Goal: Navigation & Orientation: Find specific page/section

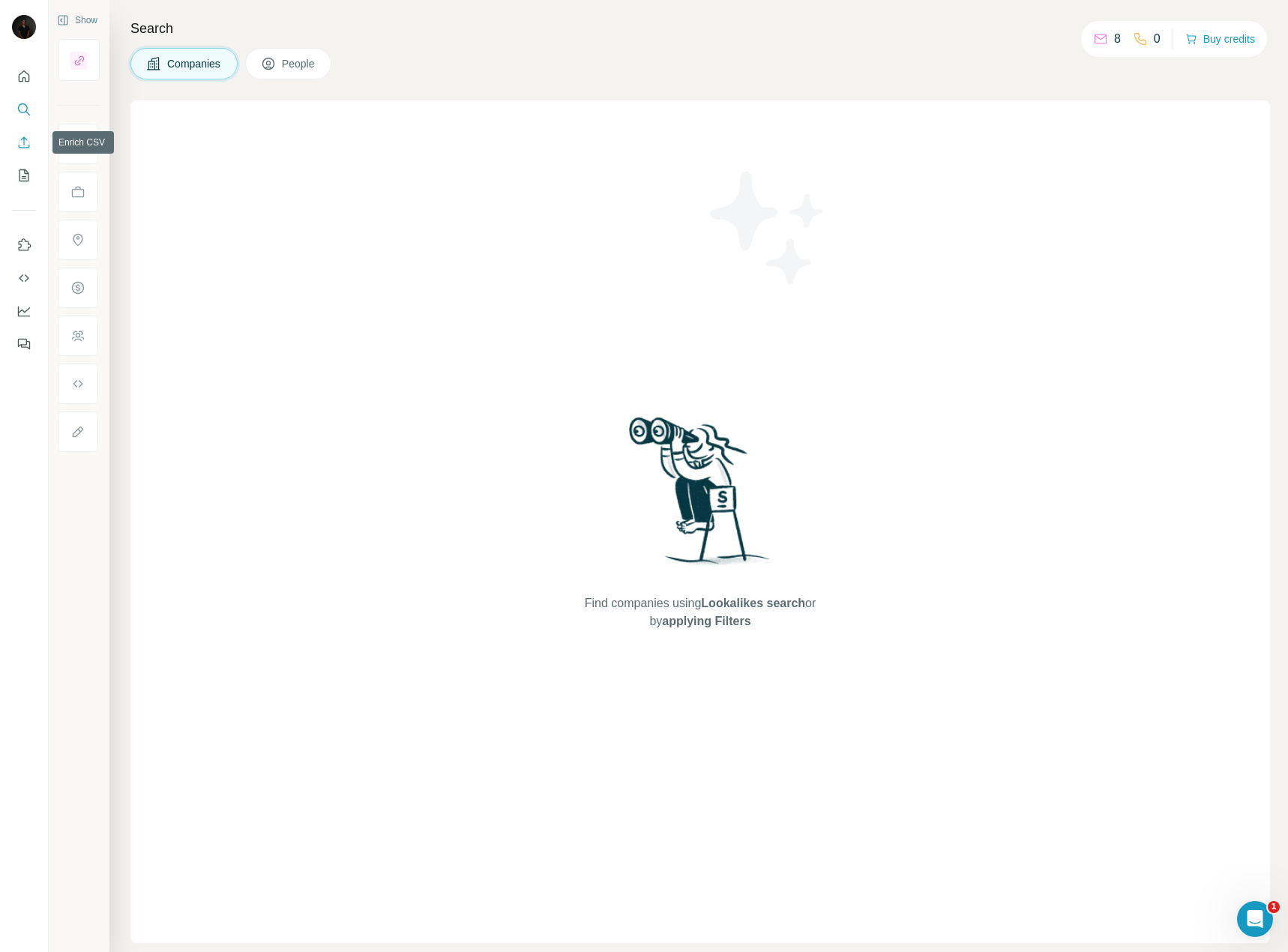
click at [19, 139] on icon "Enrich CSV" at bounding box center [24, 142] width 15 height 15
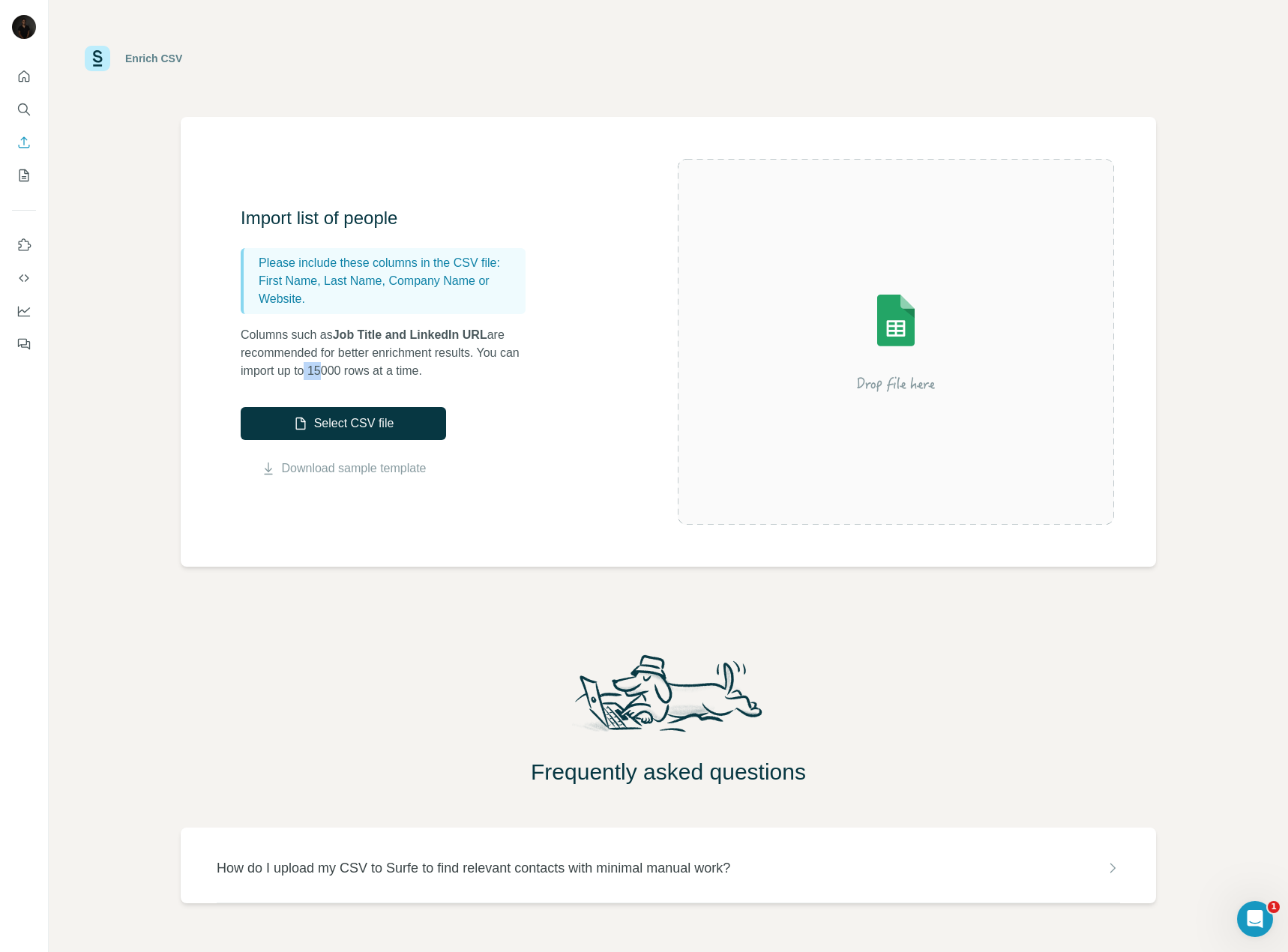
drag, startPoint x: 328, startPoint y: 369, endPoint x: 310, endPoint y: 369, distance: 18.0
click at [310, 369] on p "Columns such as Job Title and LinkedIn URL are recommended for better enrichmen…" at bounding box center [391, 353] width 300 height 54
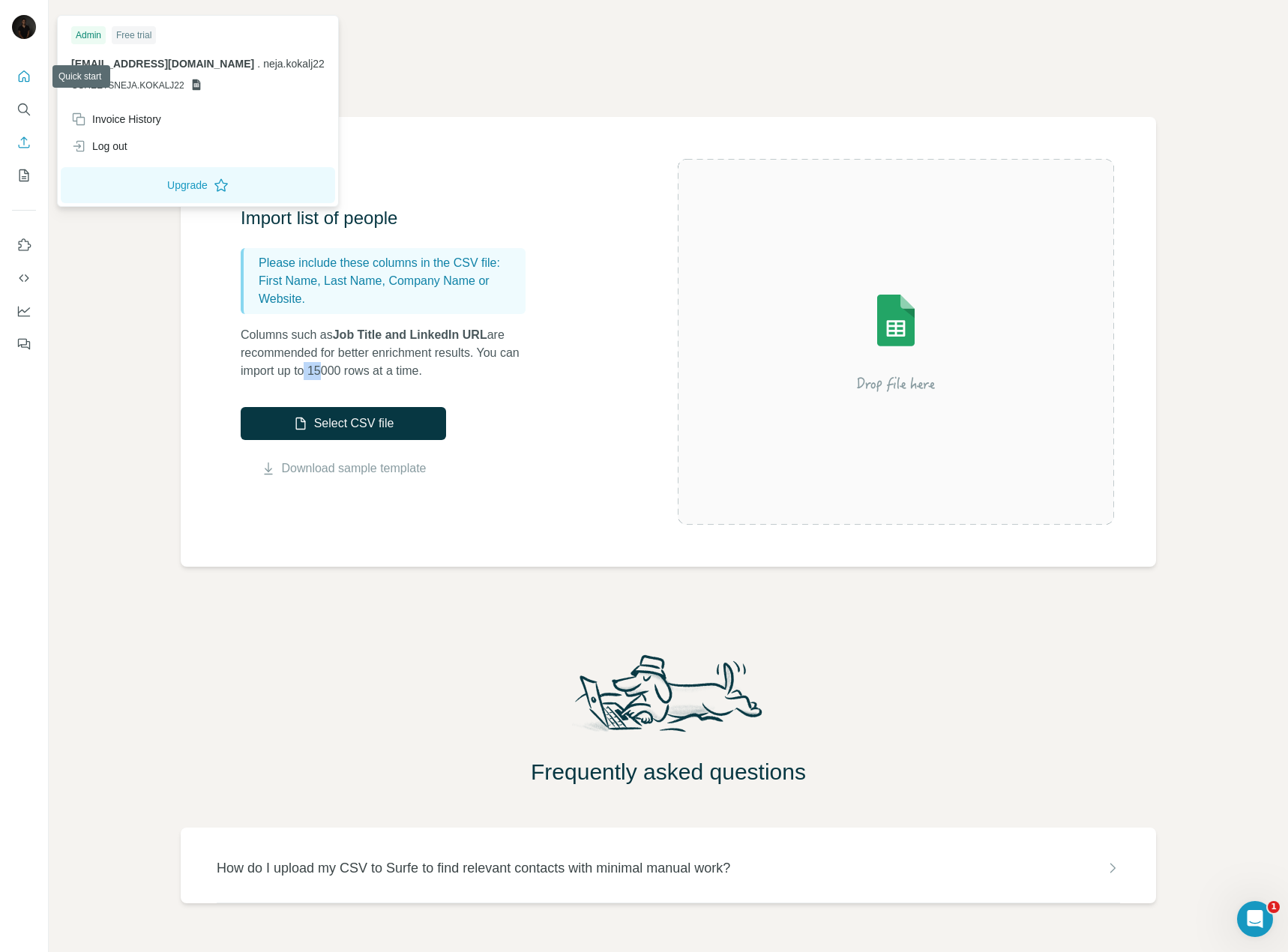
click at [27, 76] on icon "Quick start" at bounding box center [24, 76] width 15 height 15
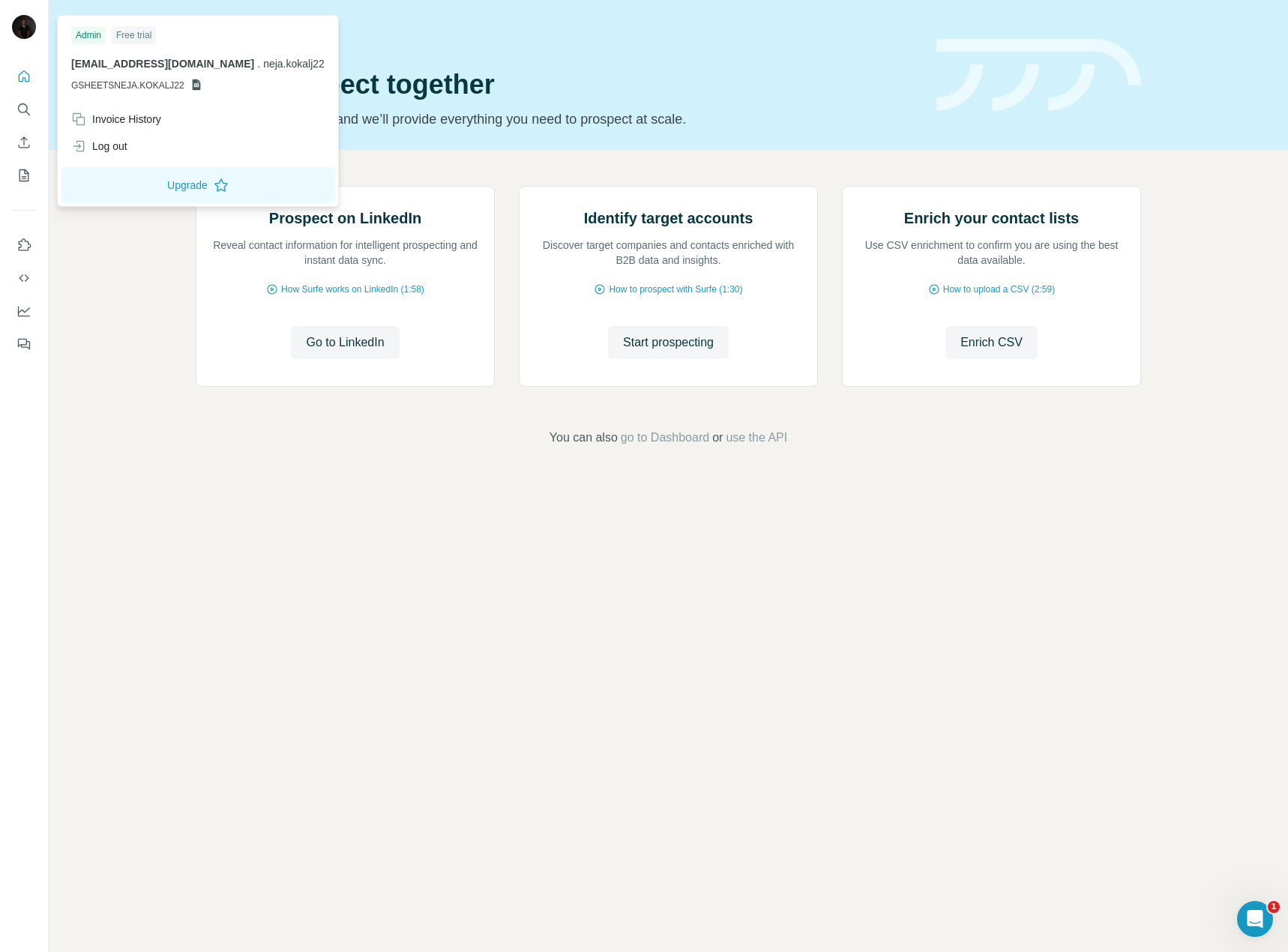
click at [26, 23] on img at bounding box center [24, 26] width 24 height 24
click at [151, 181] on button "Upgrade" at bounding box center [198, 184] width 274 height 36
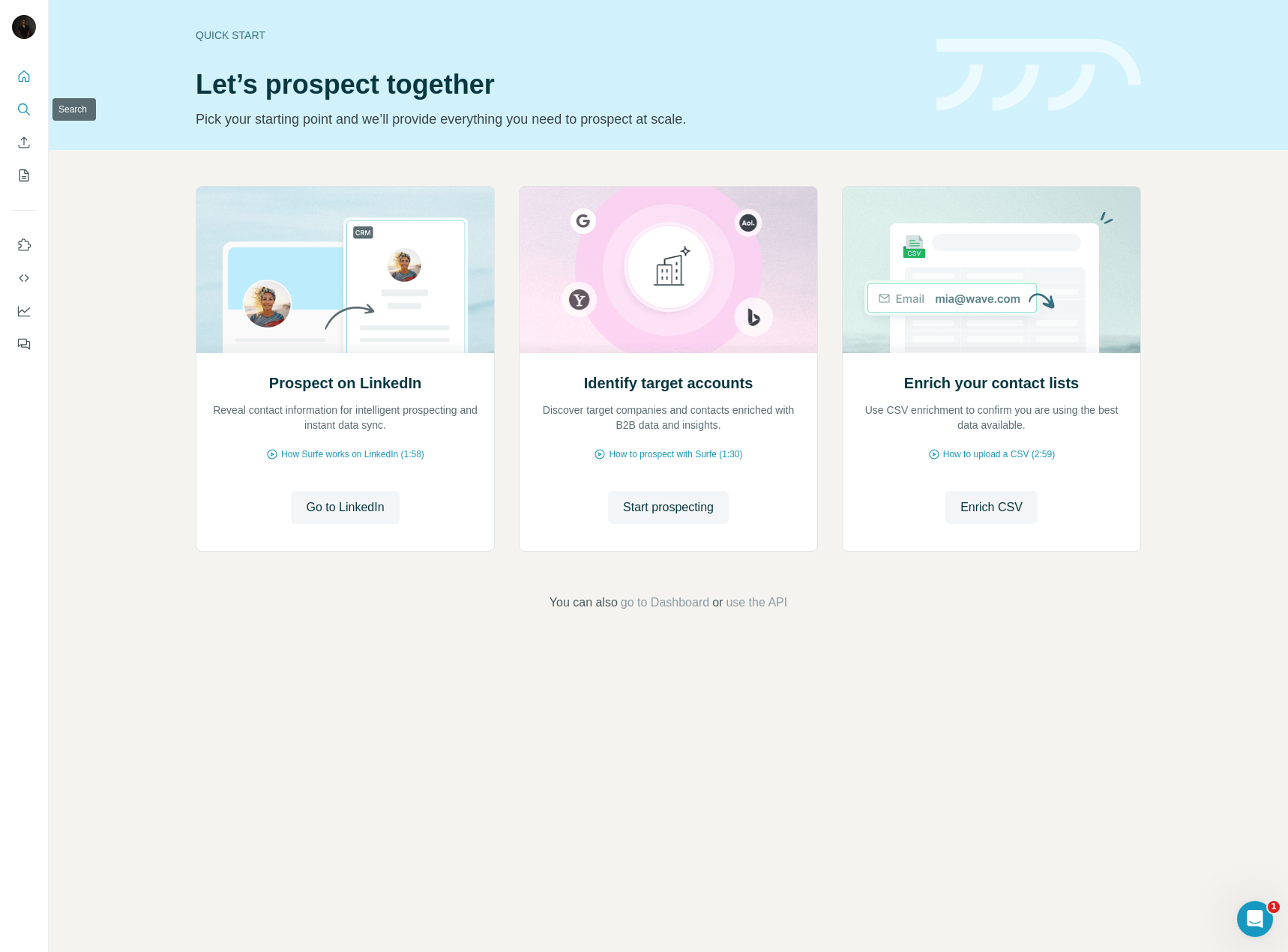
click at [25, 108] on icon "Search" at bounding box center [24, 109] width 15 height 15
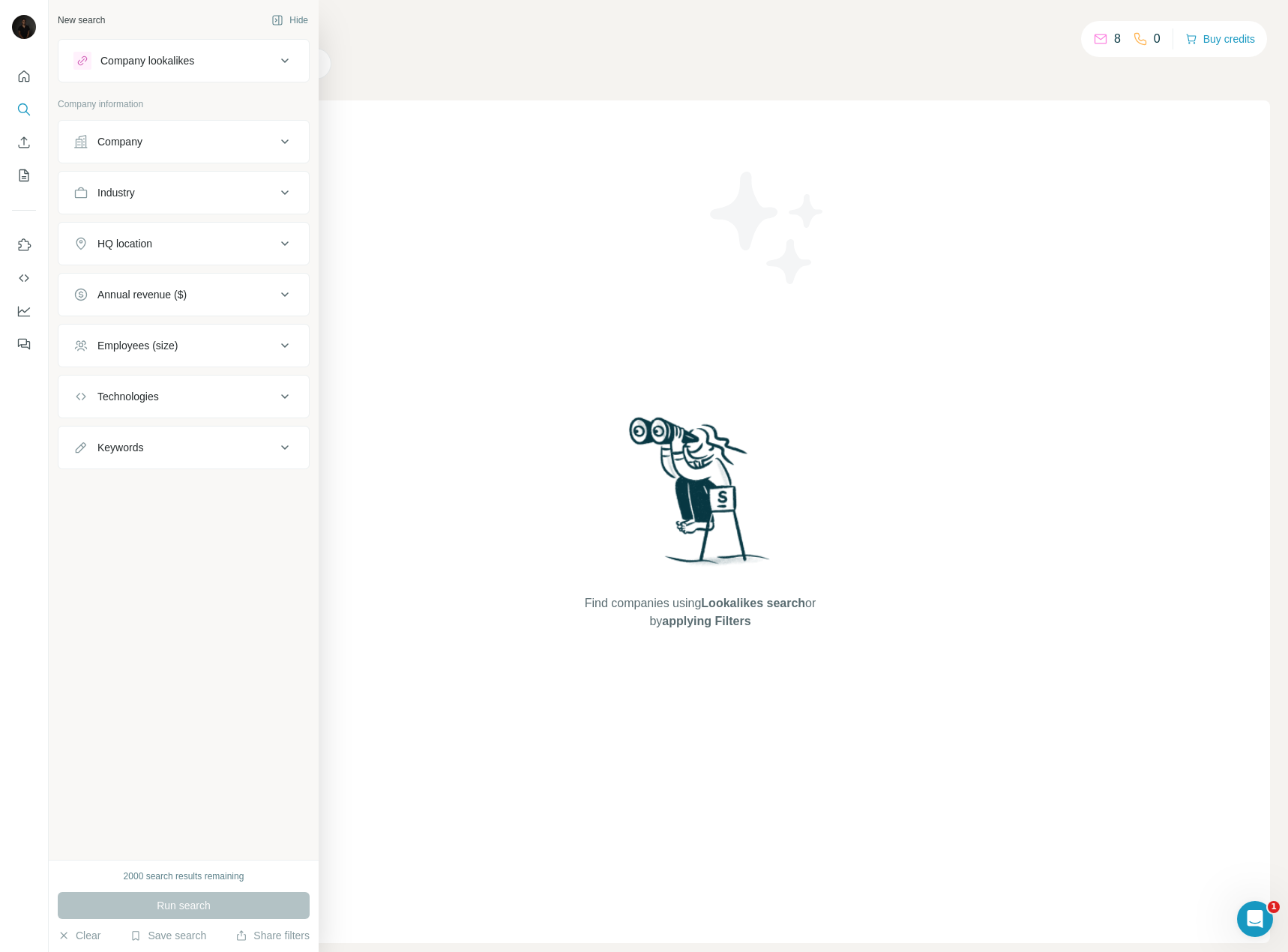
click at [220, 57] on div "Company lookalikes" at bounding box center [174, 61] width 202 height 18
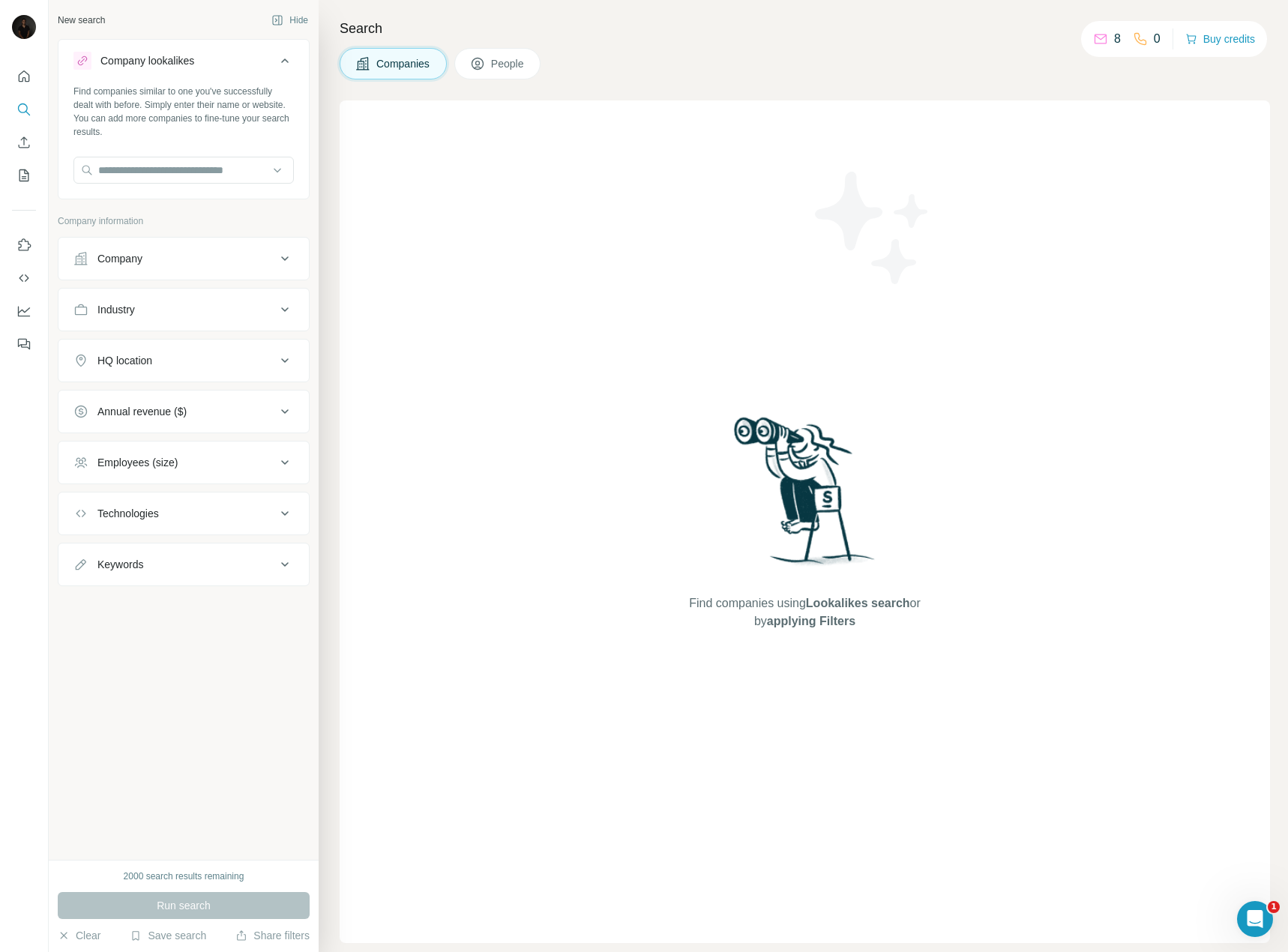
click at [220, 57] on div "Company lookalikes" at bounding box center [174, 61] width 202 height 18
